Goal: Transaction & Acquisition: Purchase product/service

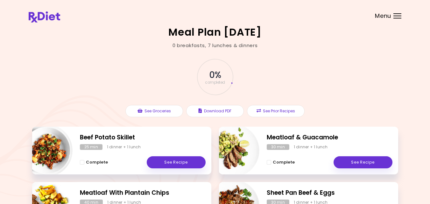
click at [123, 76] on div "0 % completed" at bounding box center [215, 76] width 191 height 43
click at [396, 16] on div at bounding box center [397, 16] width 8 height 1
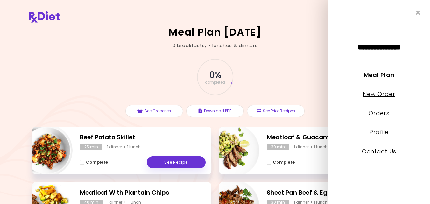
click at [379, 93] on link "New Order" at bounding box center [379, 94] width 32 height 8
select select "*"
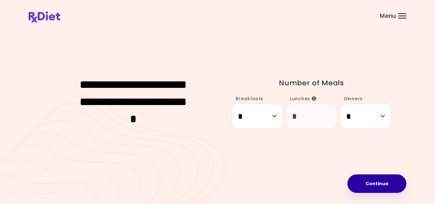
click at [376, 183] on button "Continue" at bounding box center [376, 183] width 59 height 18
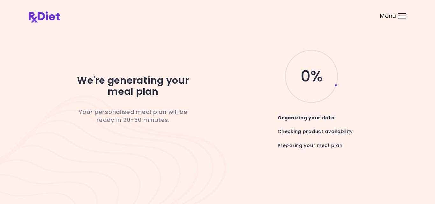
click at [40, 102] on div "We're generating your meal plan Your personalised meal plan will be ready in 20…" at bounding box center [217, 101] width 377 height 107
